Goal: Task Accomplishment & Management: Use online tool/utility

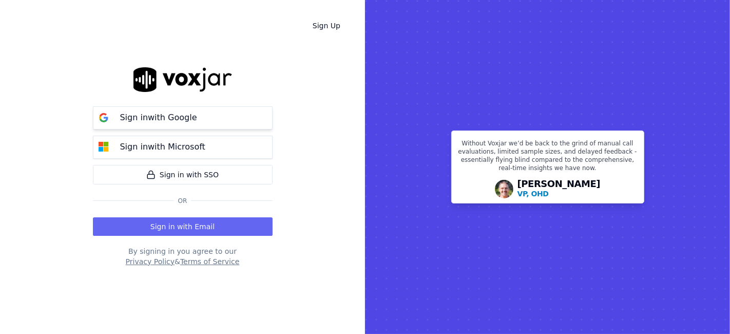
click at [132, 115] on p "Sign in with Google" at bounding box center [158, 117] width 77 height 12
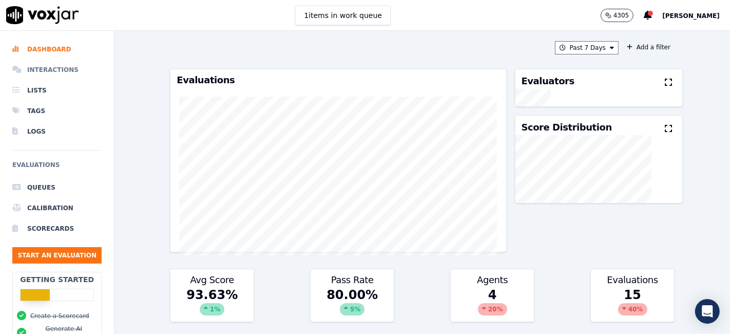
click at [50, 72] on li "Interactions" at bounding box center [56, 70] width 89 height 21
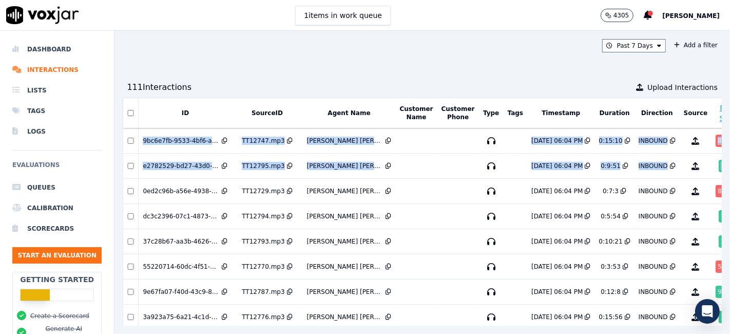
drag, startPoint x: 697, startPoint y: 123, endPoint x: 691, endPoint y: 159, distance: 36.5
click at [691, 164] on div "Past 7 Days Add a filter 111 Interaction s Upload Interactions ID SourceID Agen…" at bounding box center [423, 182] width 616 height 303
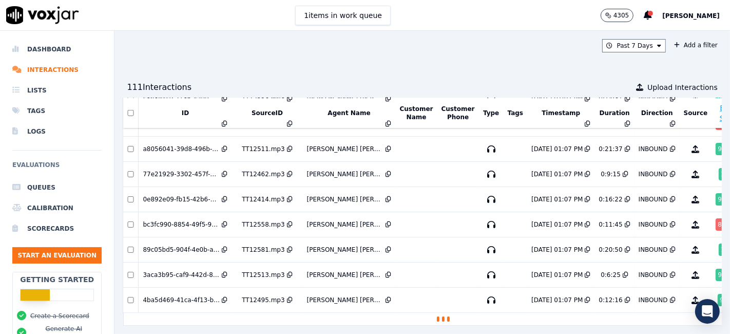
scroll to position [842, 0]
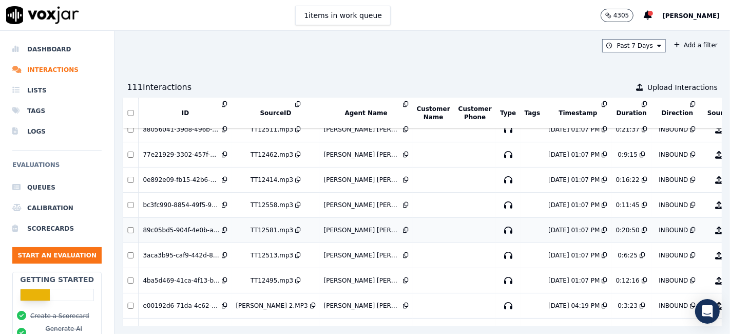
click at [355, 226] on div "PADILLA RODRIGUEZ DANIELA" at bounding box center [362, 230] width 77 height 8
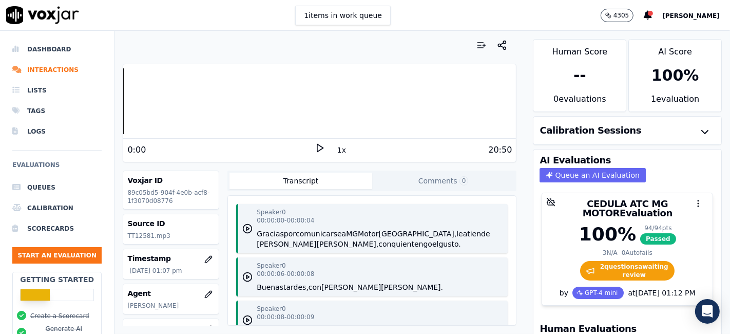
scroll to position [57, 0]
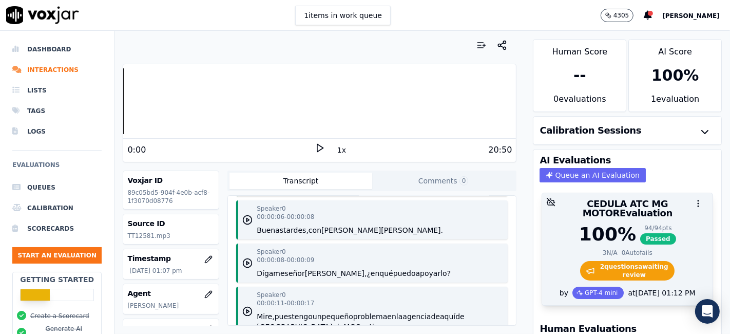
click at [606, 261] on span "2 question s awaiting review" at bounding box center [627, 271] width 95 height 20
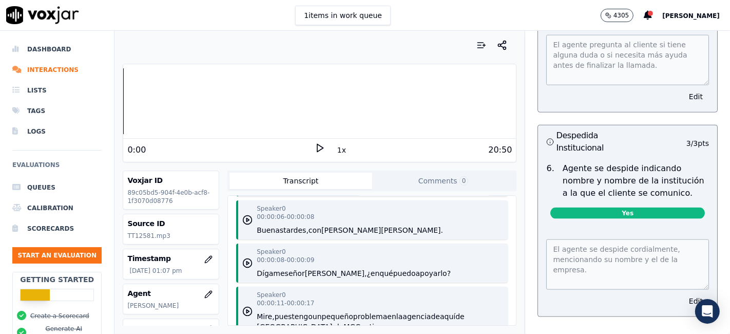
scroll to position [1084, 0]
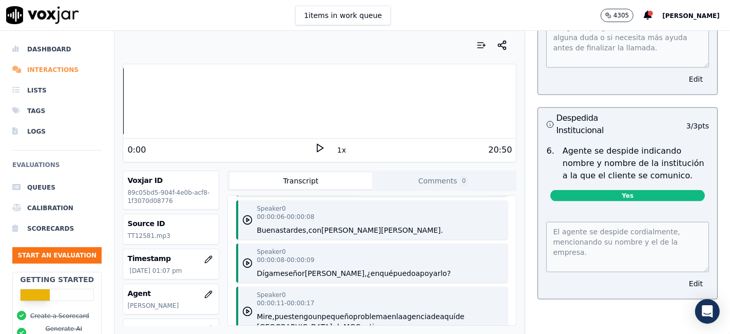
click at [31, 71] on li "Interactions" at bounding box center [56, 70] width 89 height 21
